Goal: Transaction & Acquisition: Obtain resource

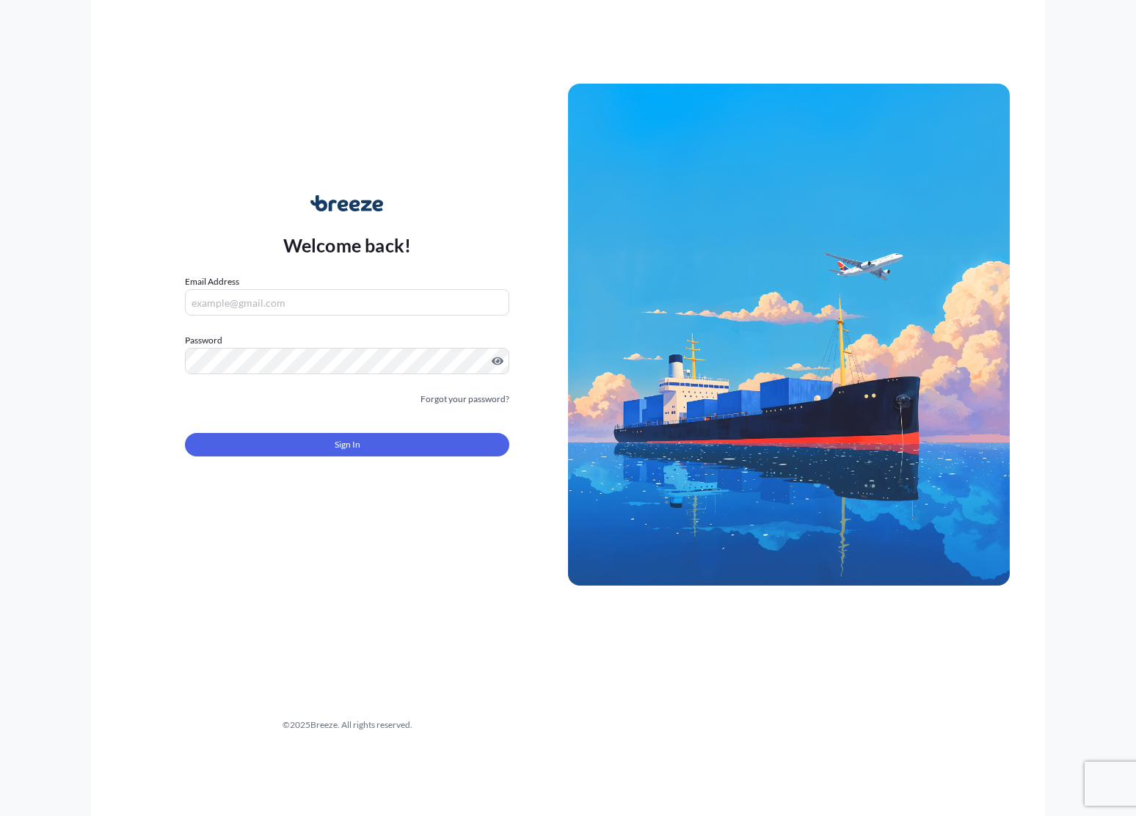
type input "[EMAIL_ADDRESS][DOMAIN_NAME]"
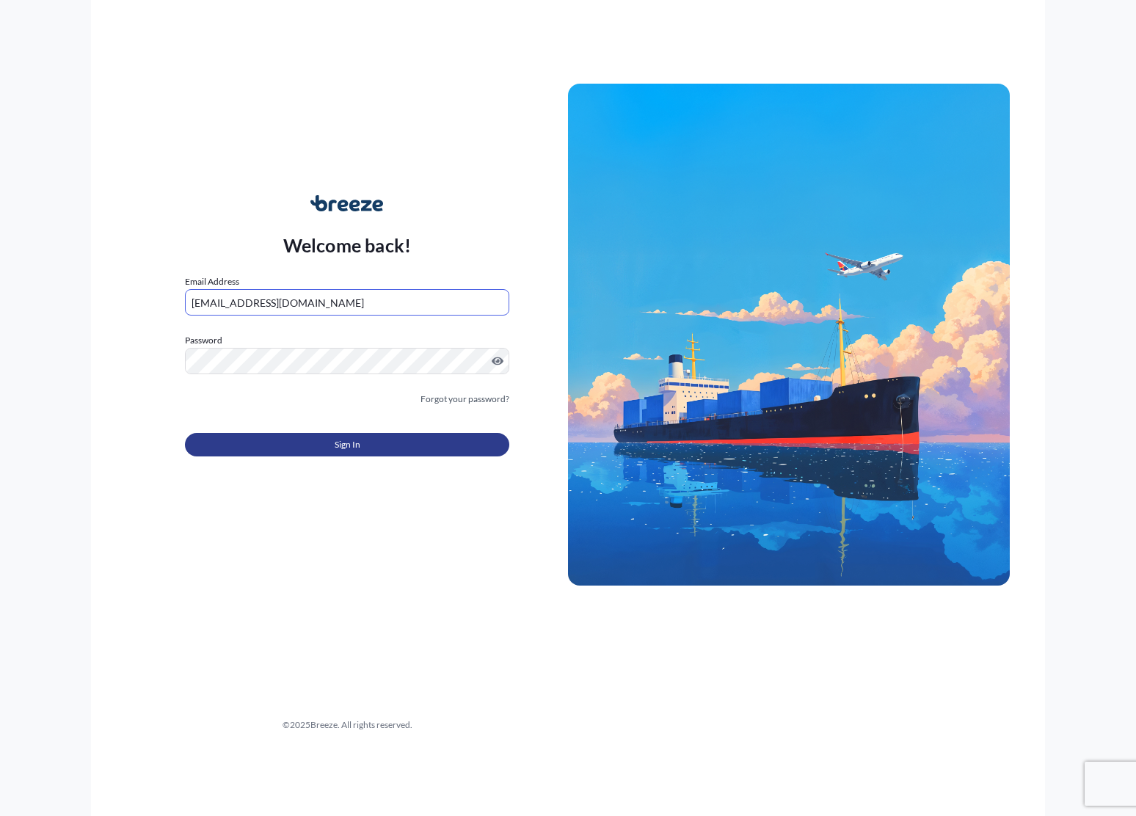
click at [357, 451] on span "Sign In" at bounding box center [348, 444] width 26 height 15
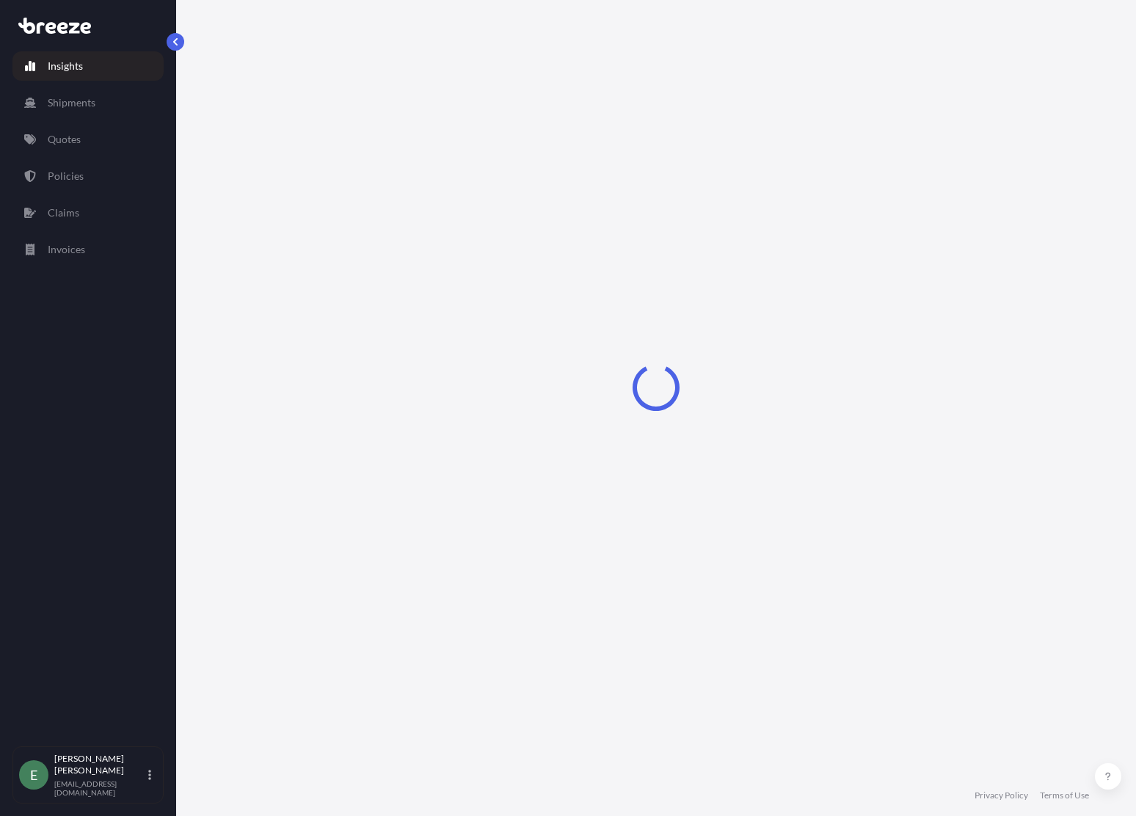
select select "2025"
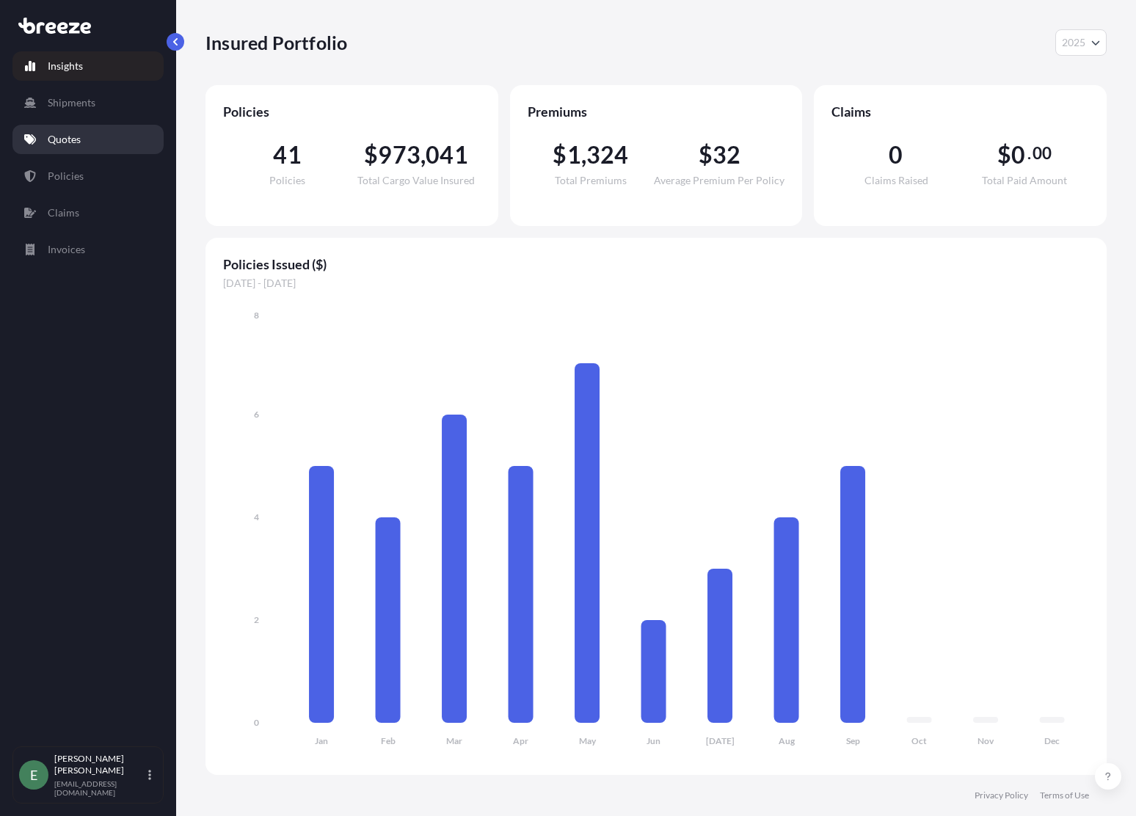
click at [62, 145] on p "Quotes" at bounding box center [64, 139] width 33 height 15
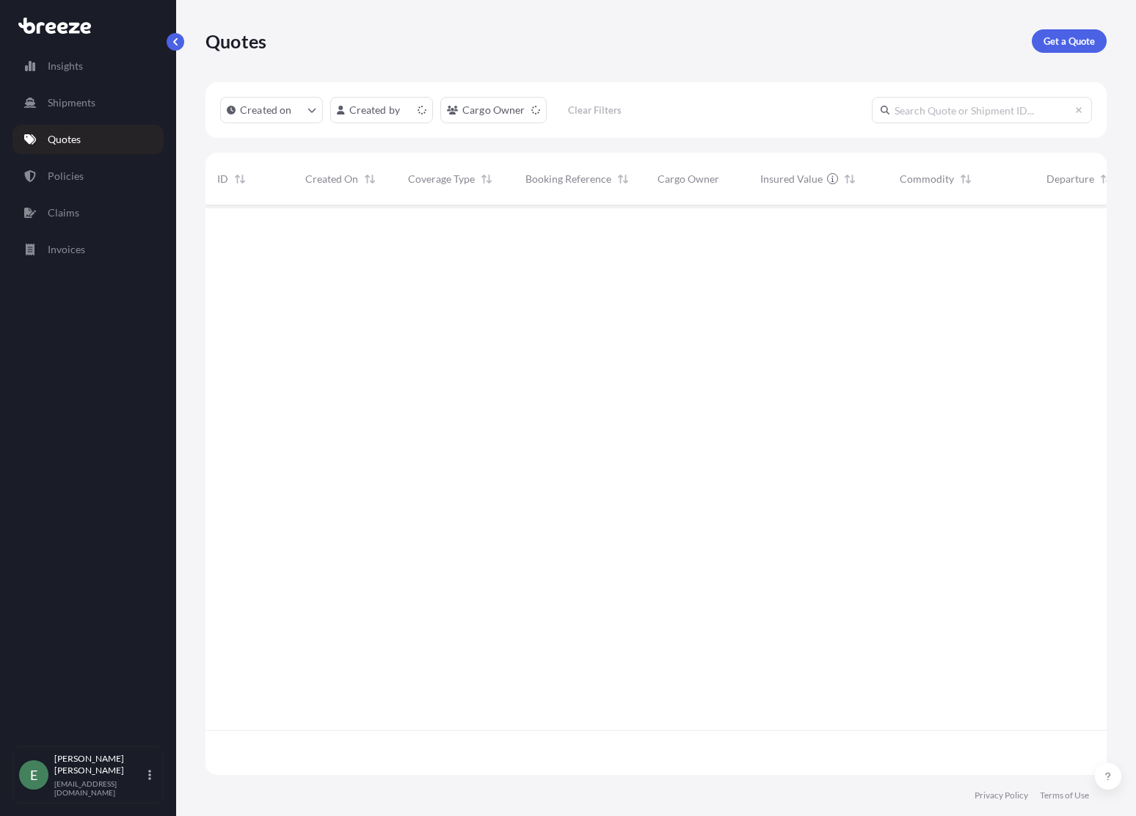
scroll to position [566, 890]
click at [1060, 41] on p "Get a Quote" at bounding box center [1068, 41] width 51 height 15
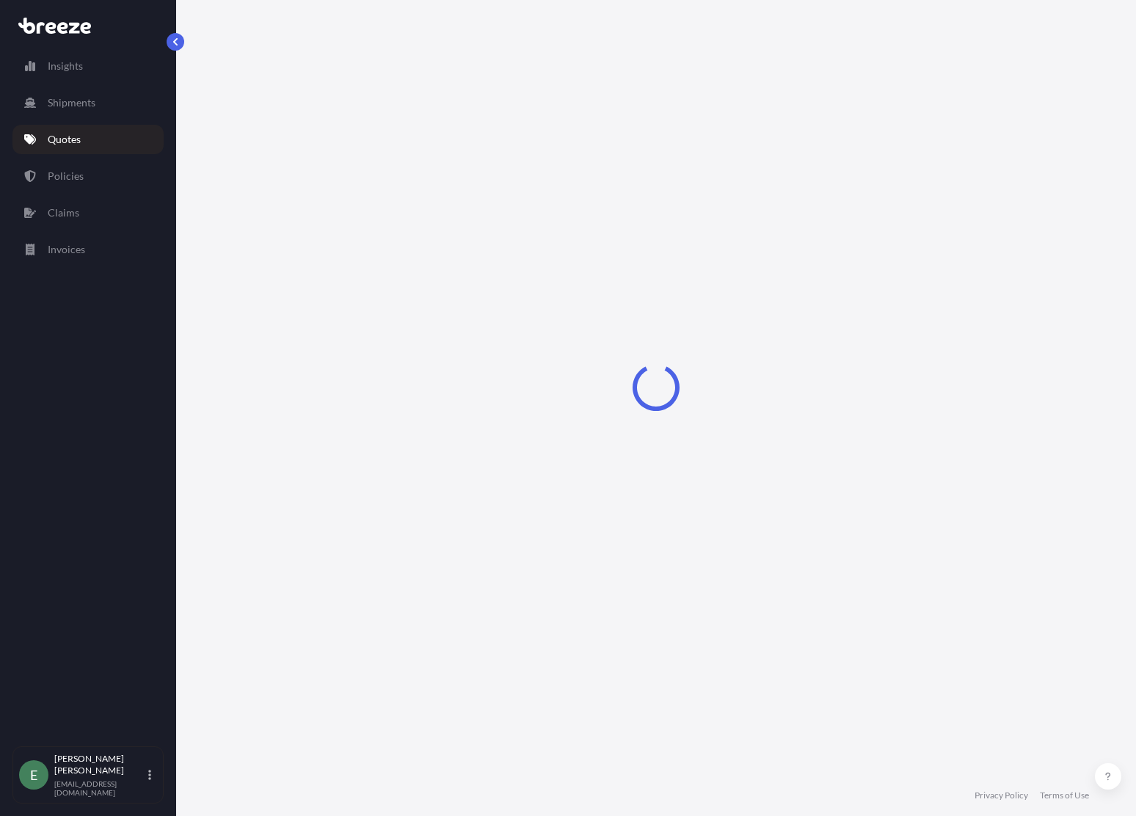
select select "Sea"
select select "1"
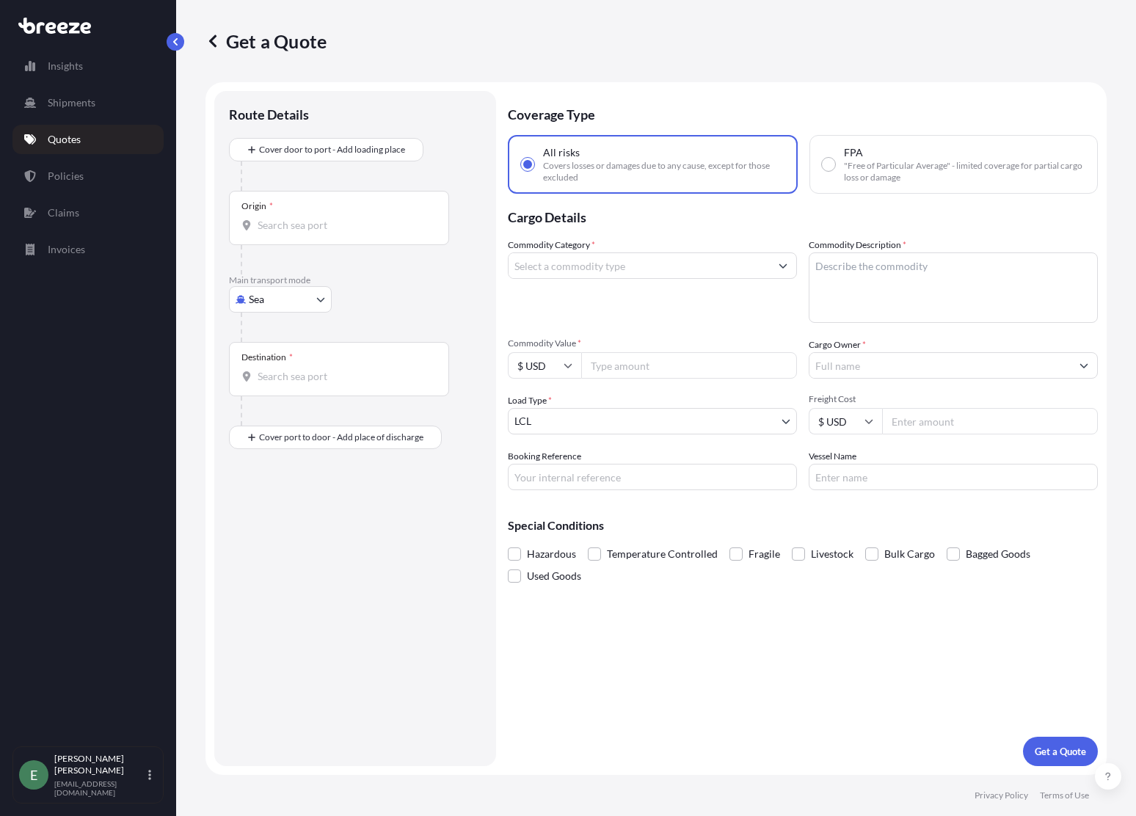
click at [282, 305] on body "Insights Shipments Quotes Policies Claims Invoices E [PERSON_NAME] [EMAIL_ADDRE…" at bounding box center [568, 408] width 1136 height 816
click at [286, 390] on div "Road" at bounding box center [280, 390] width 91 height 26
select select "Road"
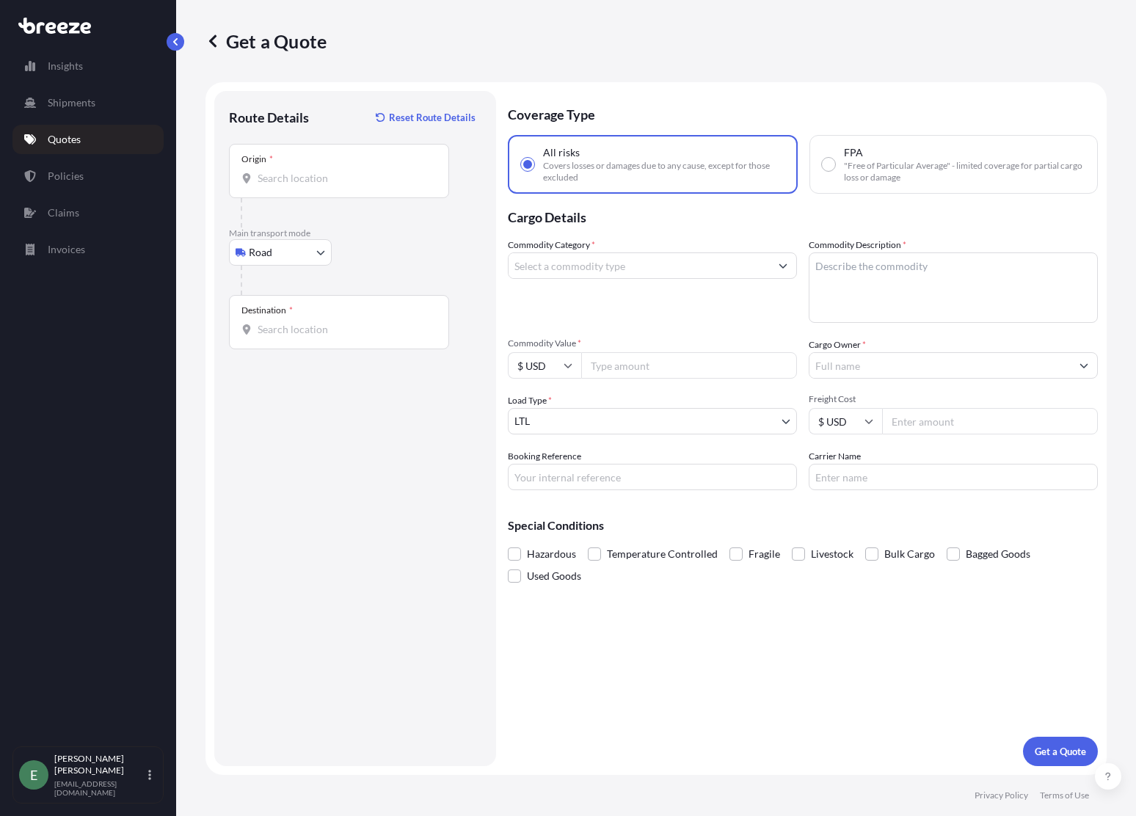
click at [291, 187] on div "Origin *" at bounding box center [339, 171] width 220 height 54
click at [291, 186] on input "Origin *" at bounding box center [344, 178] width 173 height 15
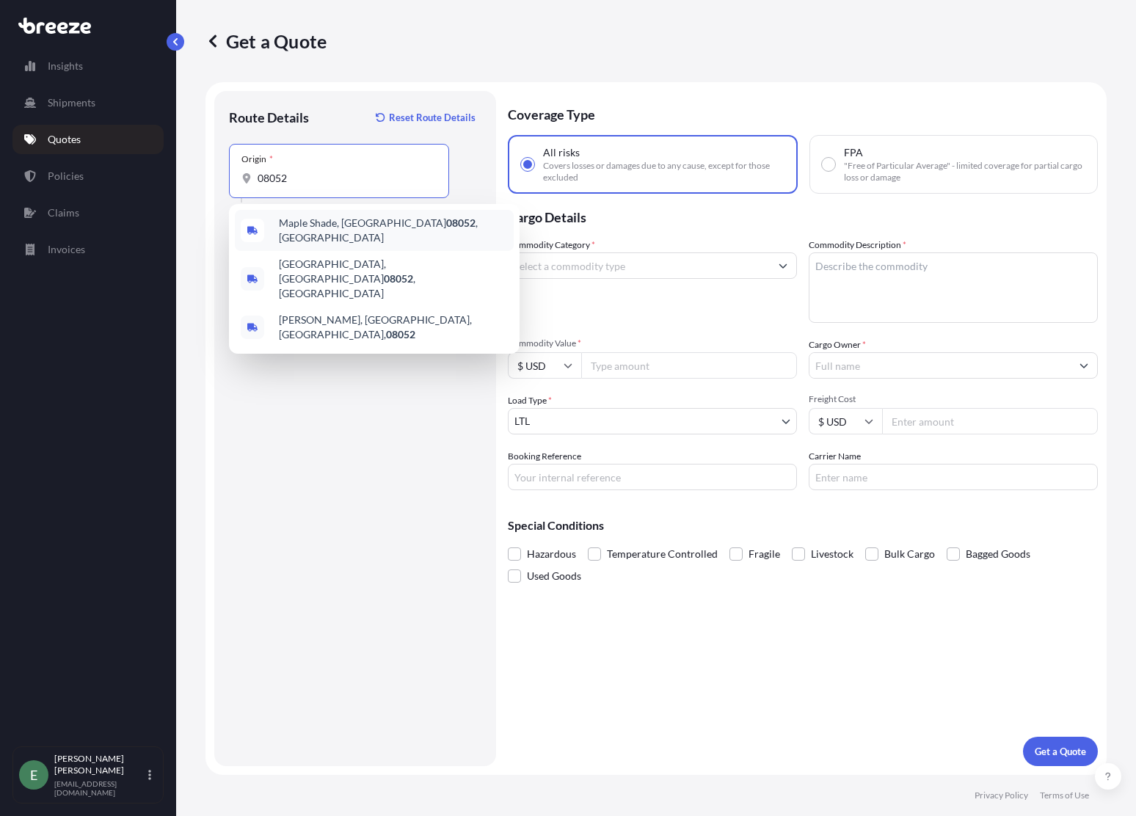
click at [303, 224] on span "[GEOGRAPHIC_DATA] , [GEOGRAPHIC_DATA]" at bounding box center [393, 230] width 229 height 29
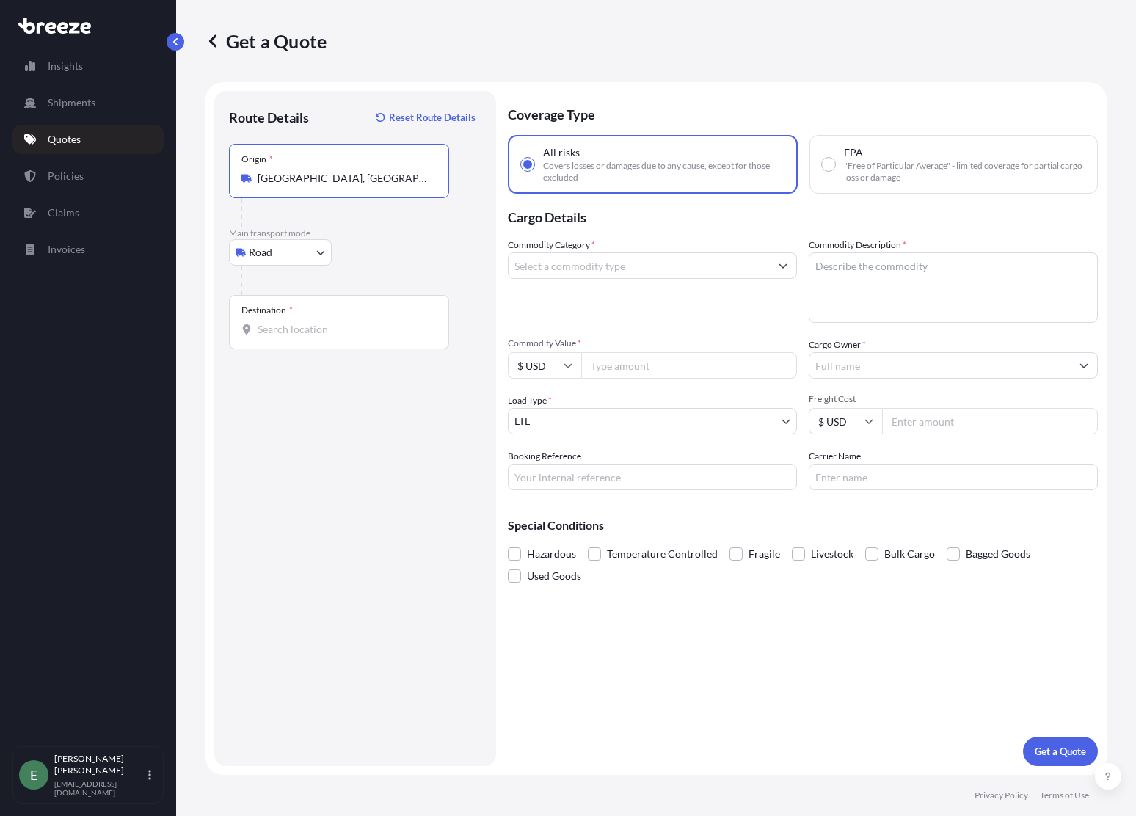
type input "[GEOGRAPHIC_DATA], [GEOGRAPHIC_DATA]"
click at [297, 324] on input "Destination *" at bounding box center [344, 329] width 173 height 15
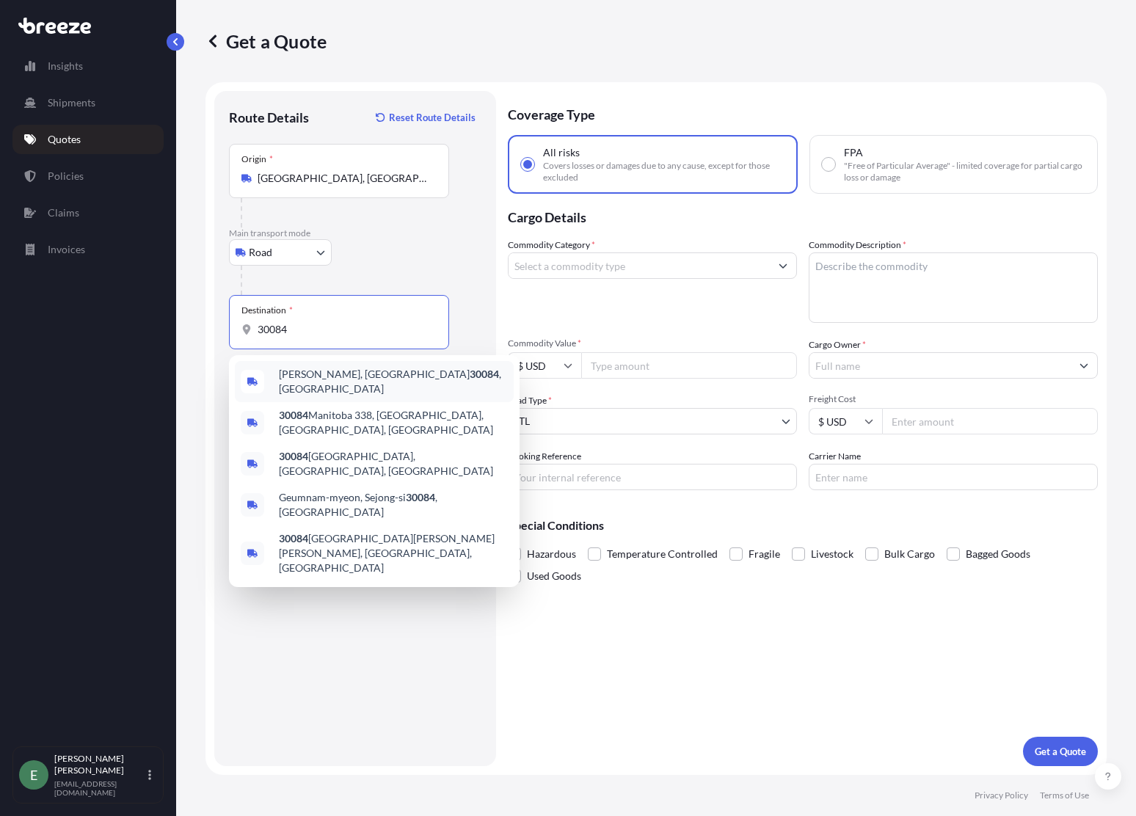
click at [296, 382] on span "[GEOGRAPHIC_DATA], GA 30084 , [GEOGRAPHIC_DATA]" at bounding box center [393, 381] width 229 height 29
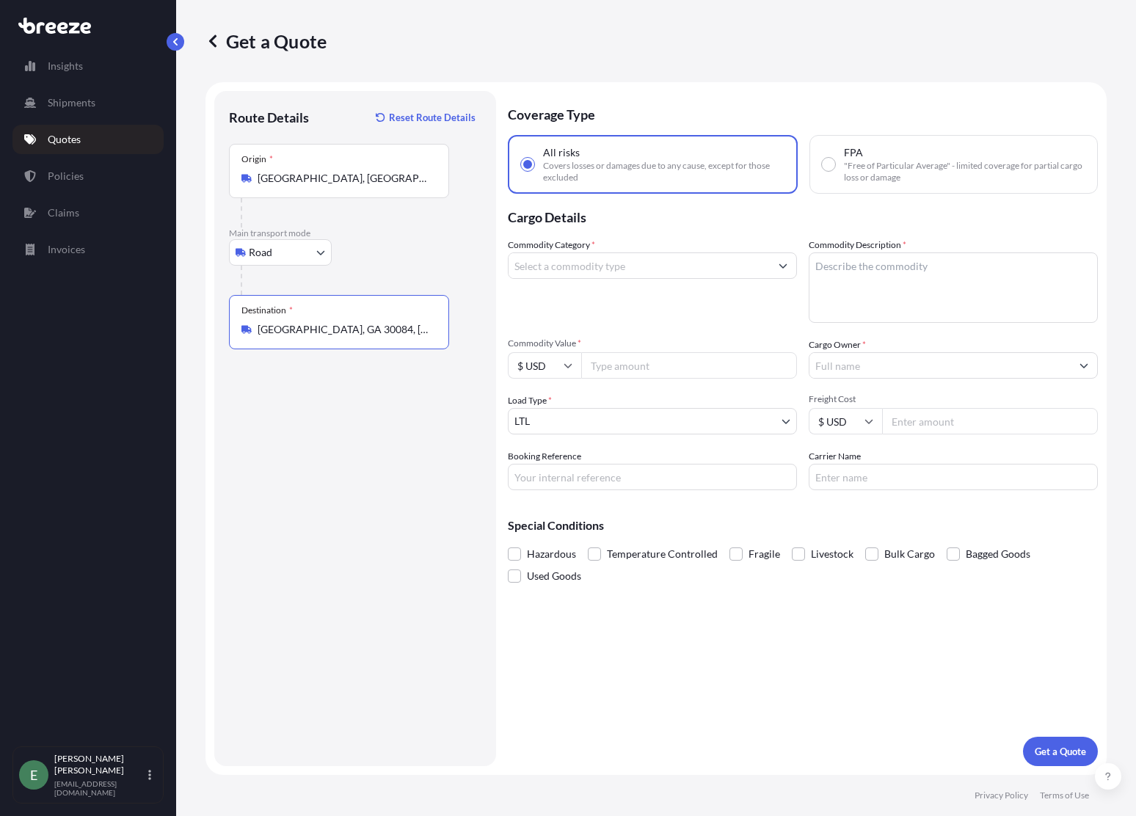
type input "[GEOGRAPHIC_DATA], GA 30084, [GEOGRAPHIC_DATA]"
click at [576, 273] on input "Commodity Category *" at bounding box center [638, 265] width 261 height 26
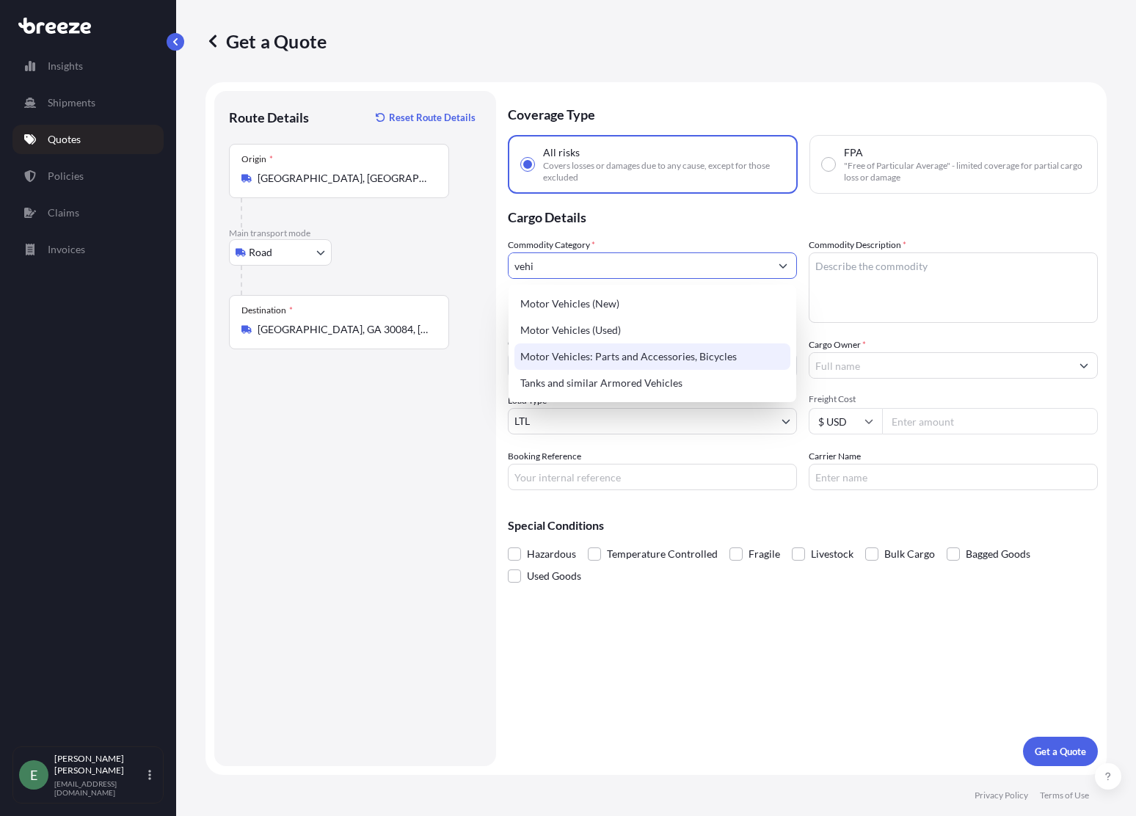
click at [602, 362] on div "Motor Vehicles: Parts and Accessories, Bicycles" at bounding box center [652, 356] width 276 height 26
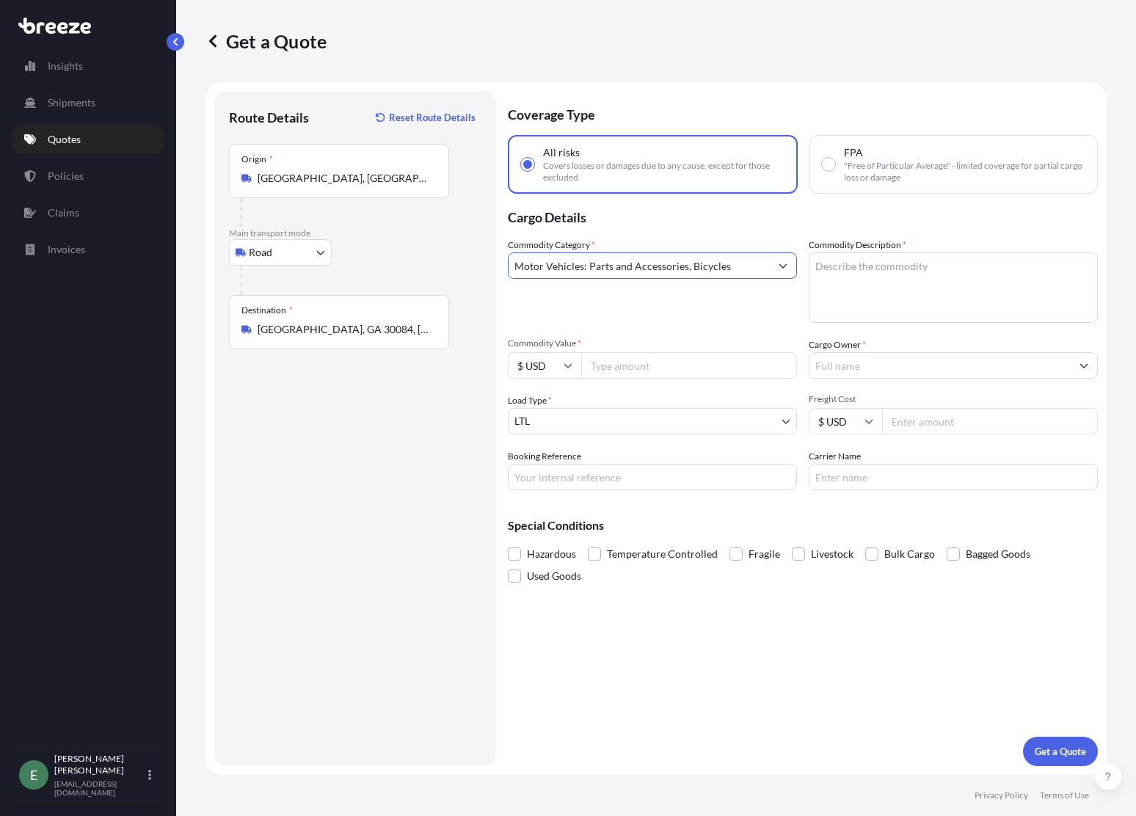
type input "Motor Vehicles: Parts and Accessories, Bicycles"
click at [870, 267] on textarea "Commodity Description *" at bounding box center [953, 287] width 289 height 70
paste textarea "Front Skirts -"
type textarea "Front Skirts"
click at [632, 367] on input "Commodity Value *" at bounding box center [689, 365] width 216 height 26
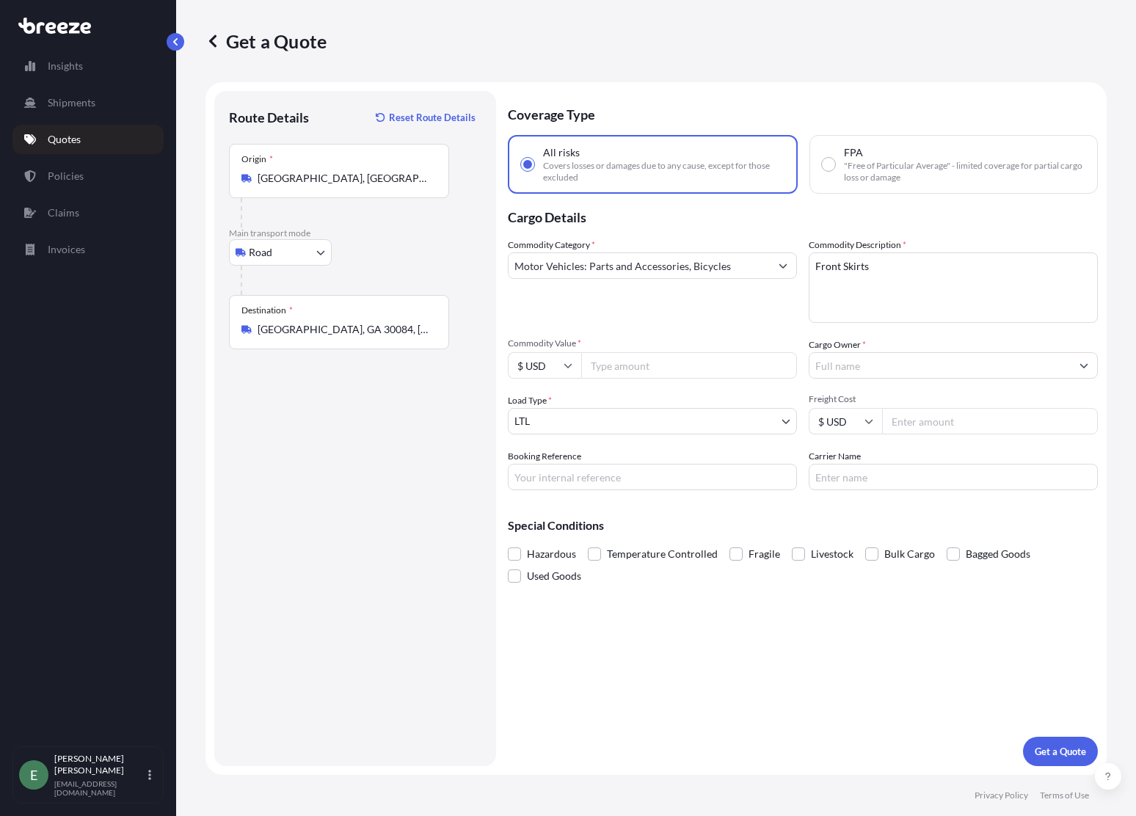
click at [652, 359] on input "Commodity Value *" at bounding box center [689, 365] width 216 height 26
type input "1522"
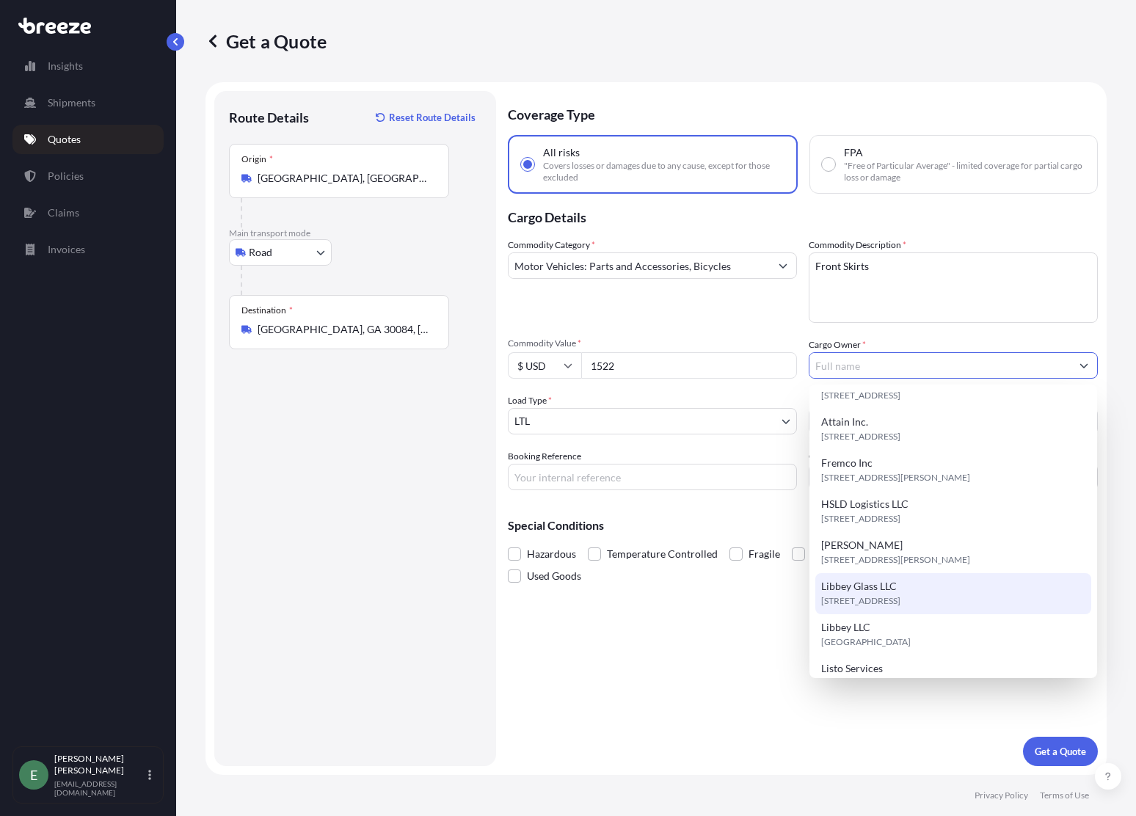
scroll to position [252, 0]
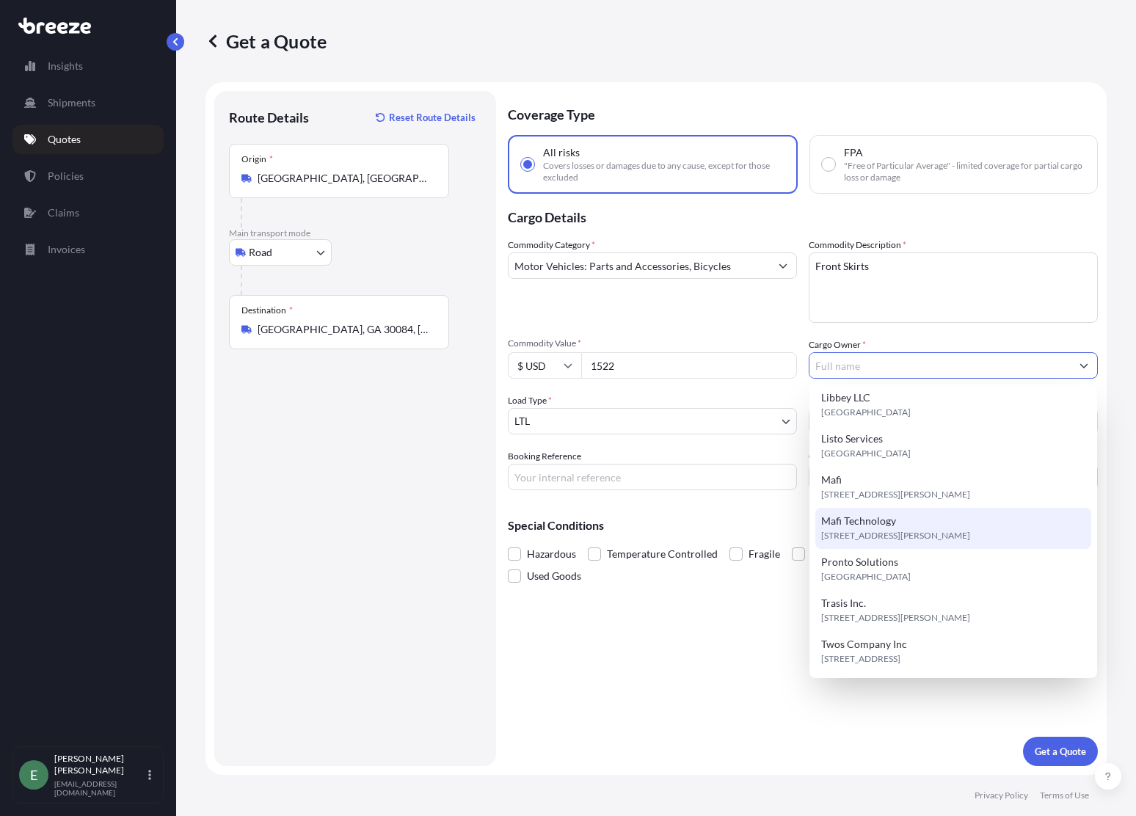
click at [913, 536] on span "[STREET_ADDRESS][PERSON_NAME]" at bounding box center [895, 535] width 149 height 15
type input "Mafi Technology"
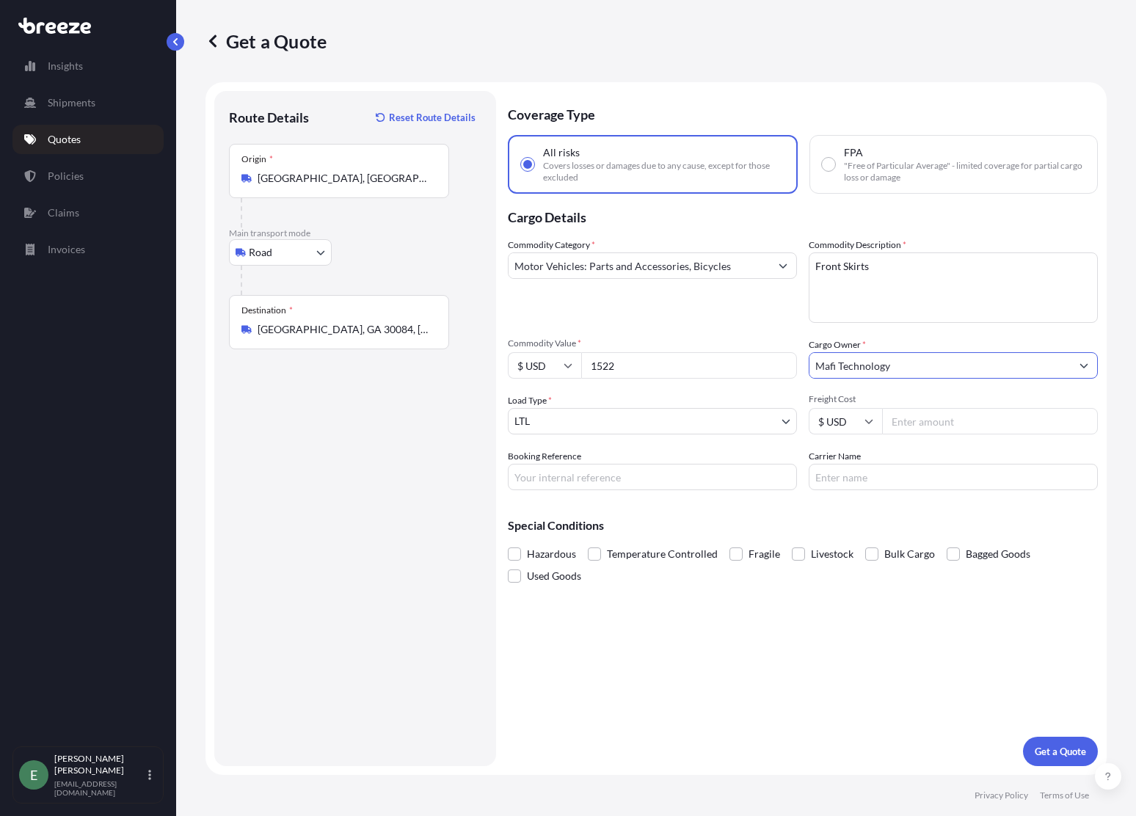
click at [947, 425] on input "Freight Cost" at bounding box center [990, 421] width 216 height 26
click at [952, 414] on input "Freight Cost" at bounding box center [990, 421] width 216 height 26
type input "652.50"
click at [619, 486] on input "Booking Reference" at bounding box center [652, 477] width 289 height 26
type input "Q2187"
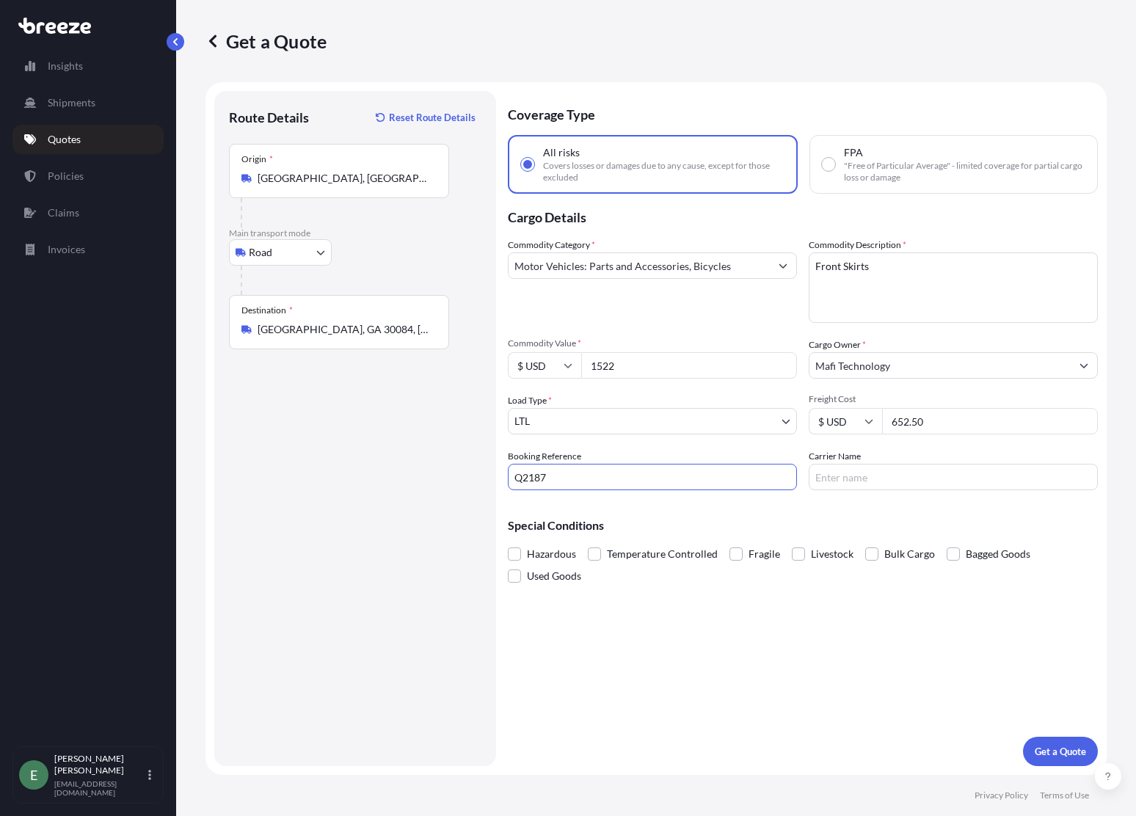
click at [901, 478] on input "Carrier Name" at bounding box center [953, 477] width 289 height 26
type input "Forward Air"
click at [1062, 758] on p "Get a Quote" at bounding box center [1060, 751] width 51 height 15
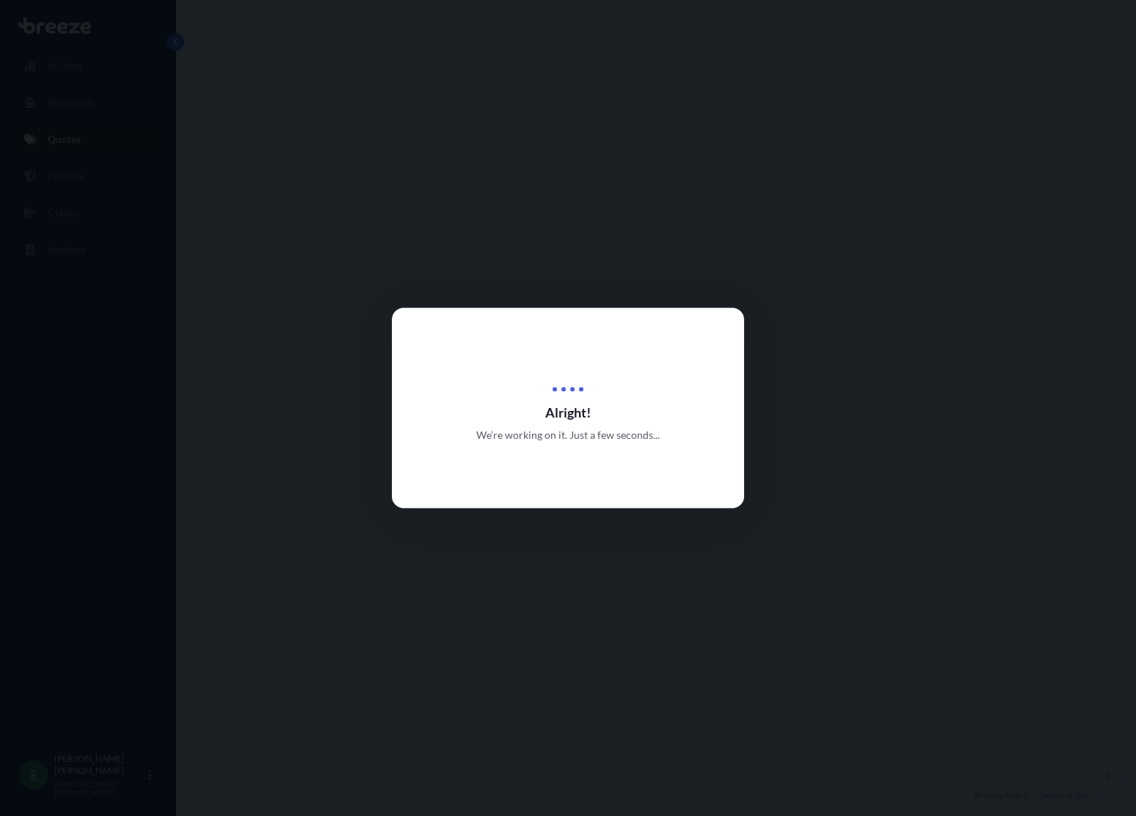
select select "Road"
select select "1"
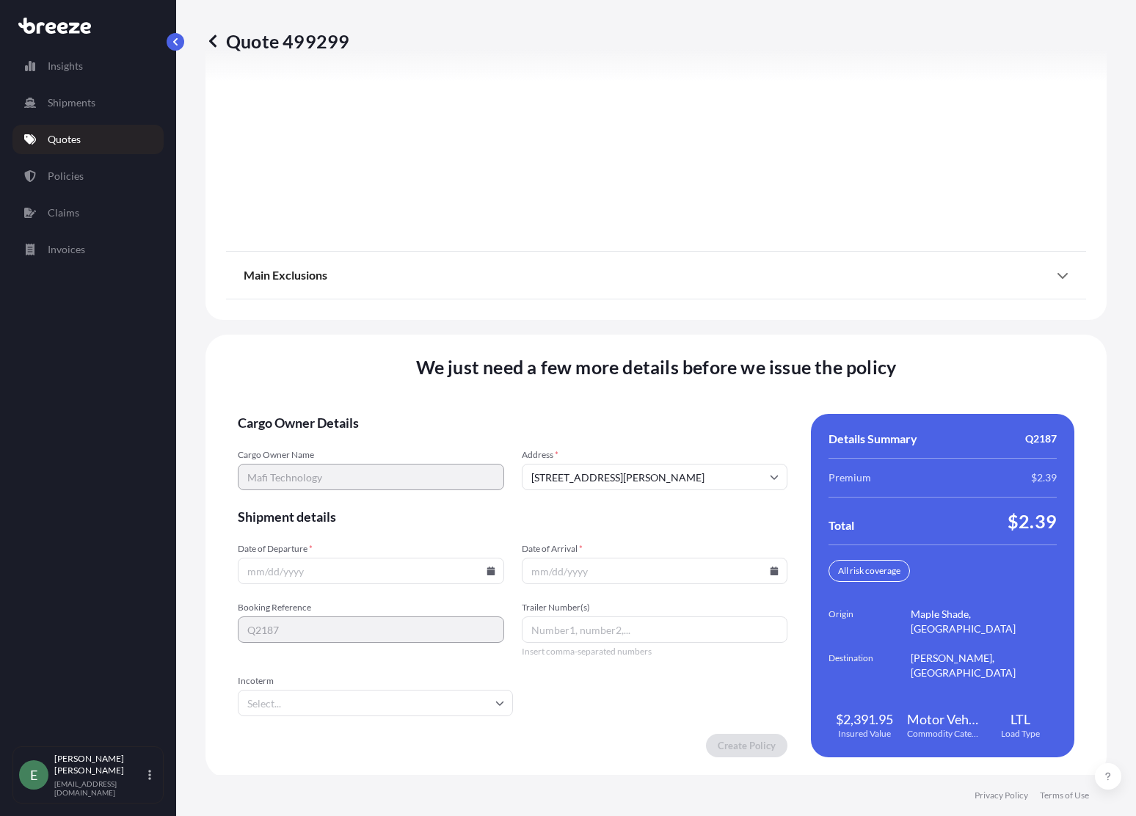
scroll to position [1814, 0]
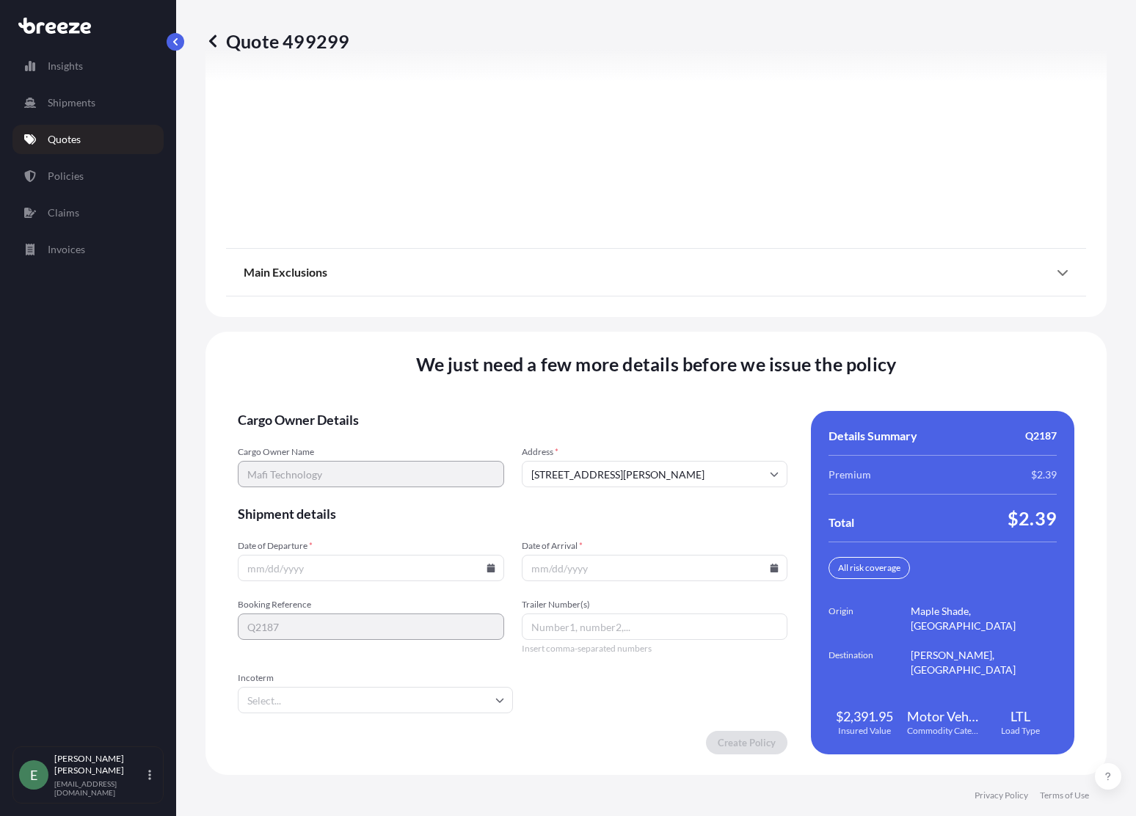
click at [486, 569] on icon at bounding box center [490, 568] width 8 height 9
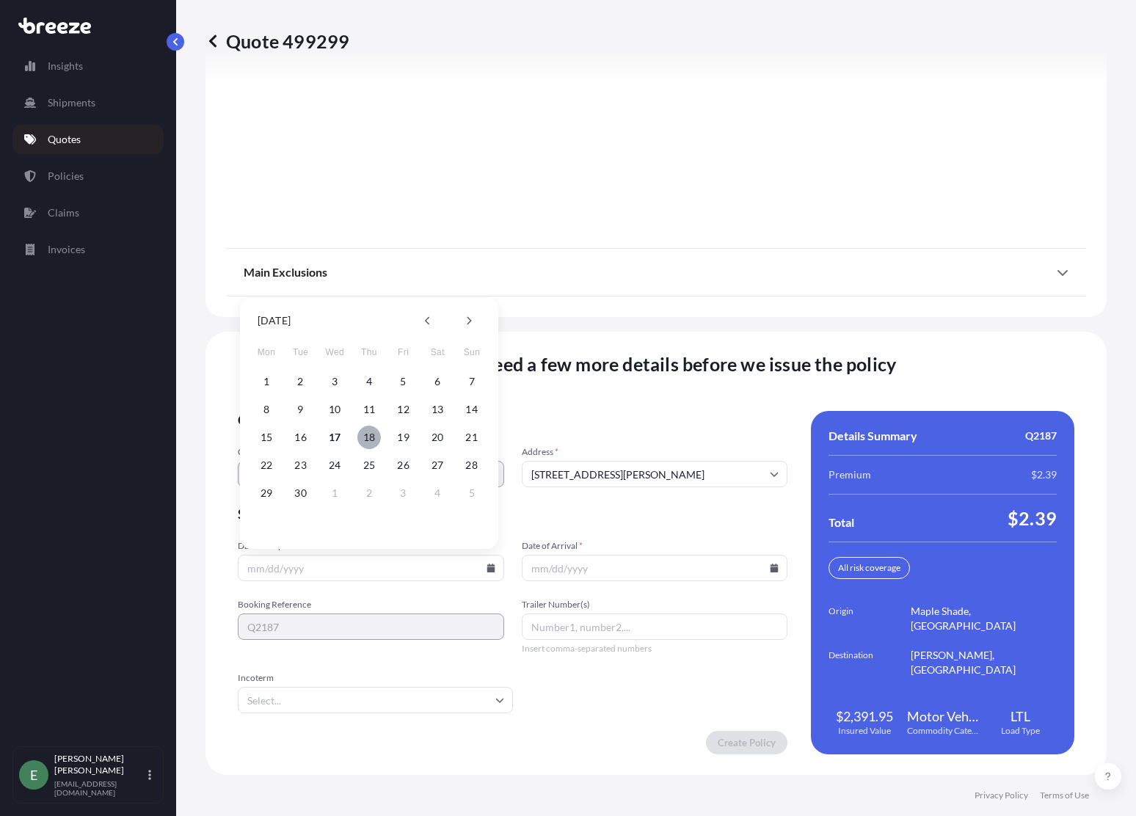
click at [371, 434] on button "18" at bounding box center [368, 437] width 23 height 23
type input "[DATE]"
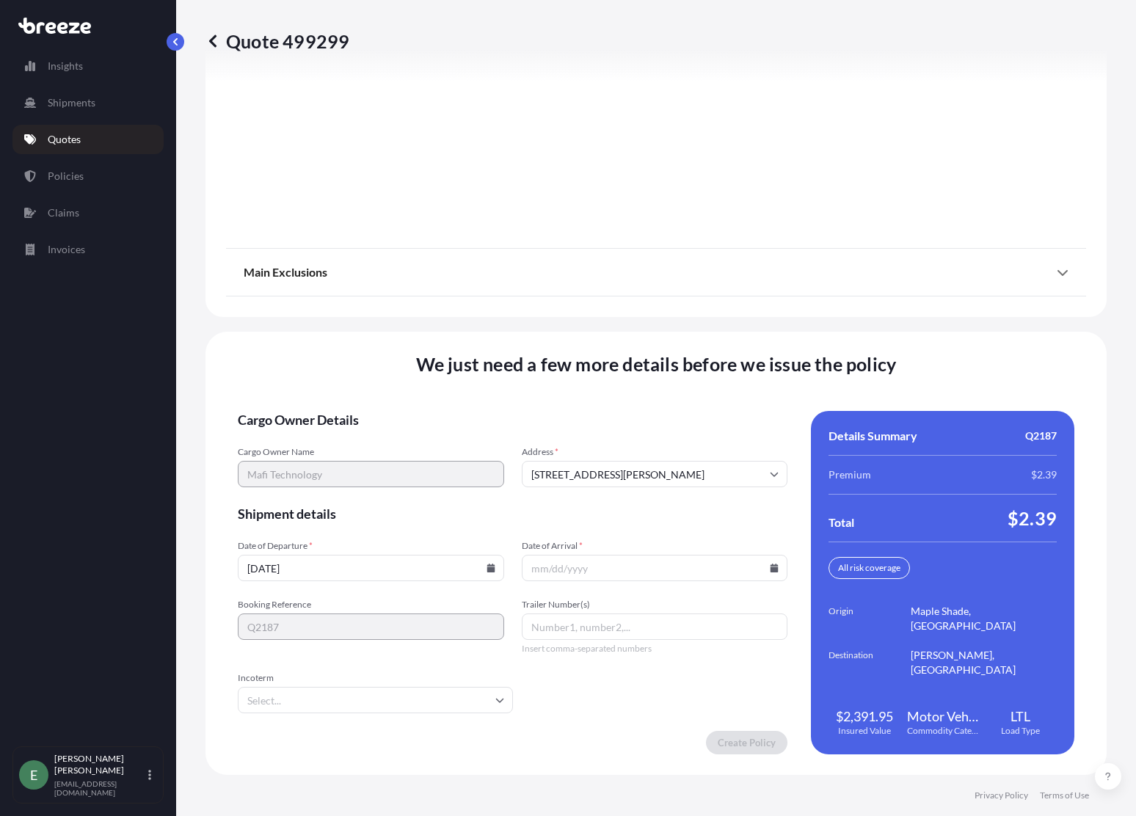
click at [762, 567] on input "Date of Arrival *" at bounding box center [655, 568] width 266 height 26
click at [773, 569] on input "Date of Arrival *" at bounding box center [655, 568] width 266 height 26
click at [770, 569] on icon at bounding box center [774, 568] width 8 height 9
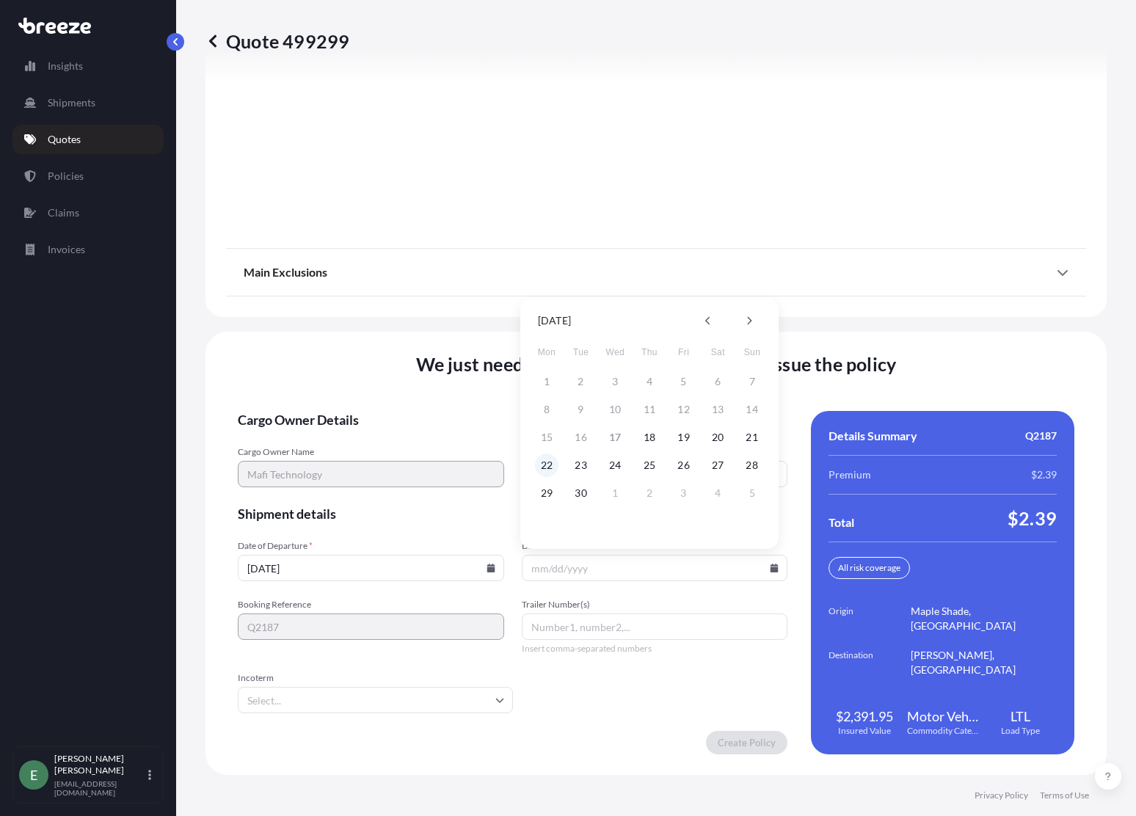
click at [542, 463] on button "22" at bounding box center [546, 464] width 23 height 23
type input "[DATE]"
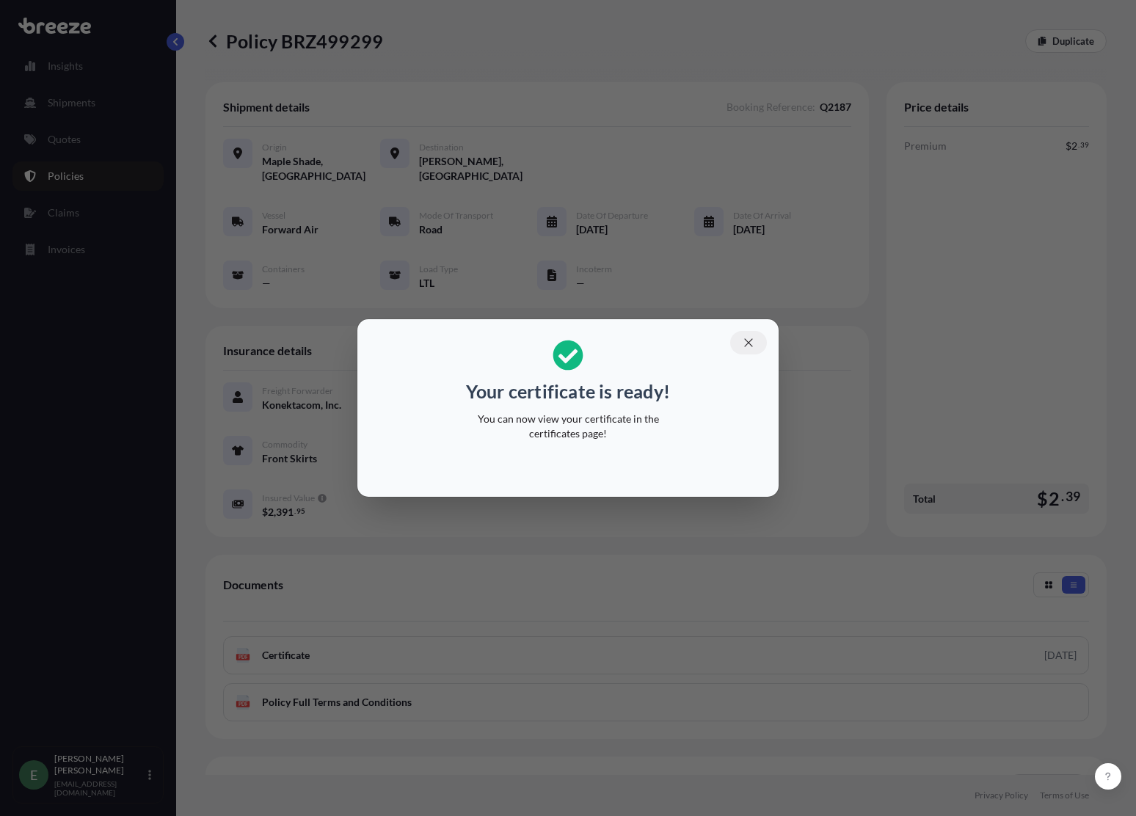
click at [749, 347] on icon "button" at bounding box center [748, 342] width 13 height 13
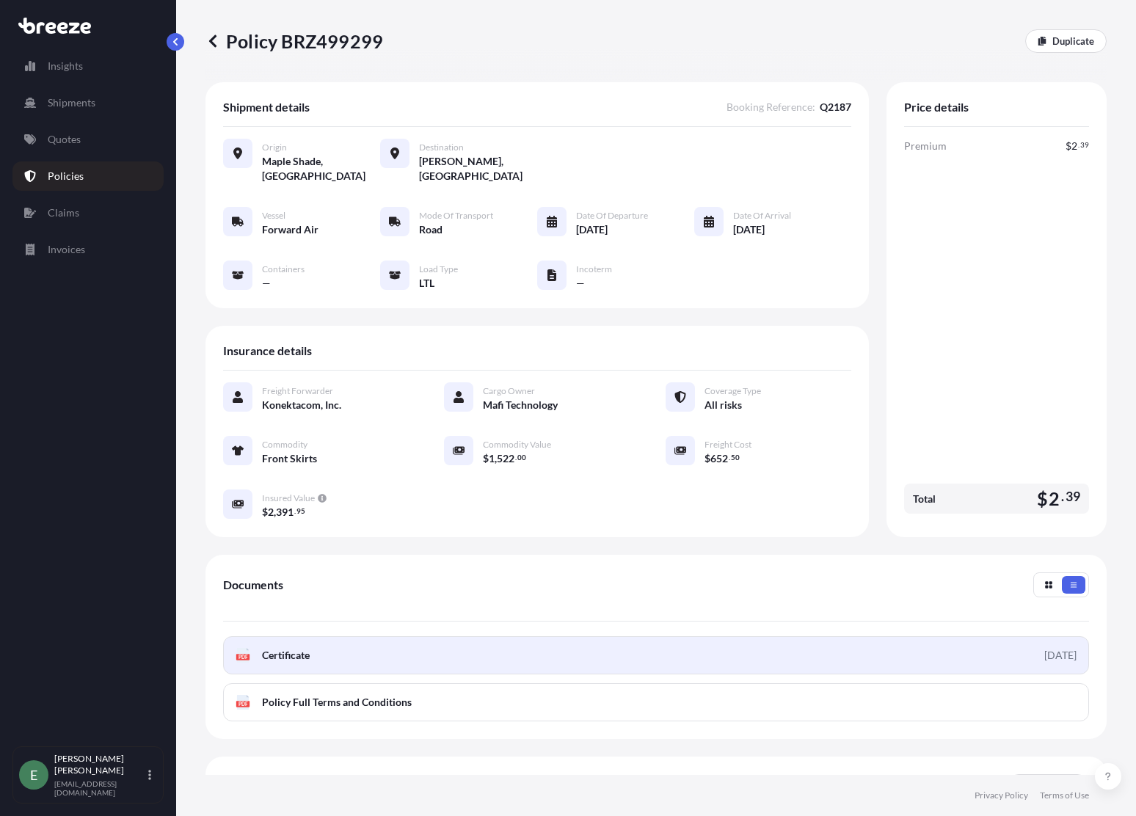
click at [305, 655] on span "Certificate" at bounding box center [286, 655] width 48 height 15
